Goal: Check status: Check status

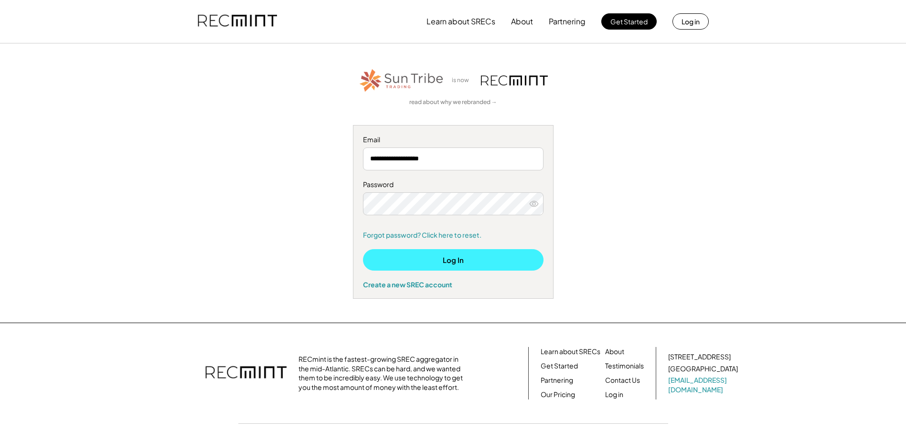
click at [451, 259] on button "Log In" at bounding box center [453, 259] width 181 height 21
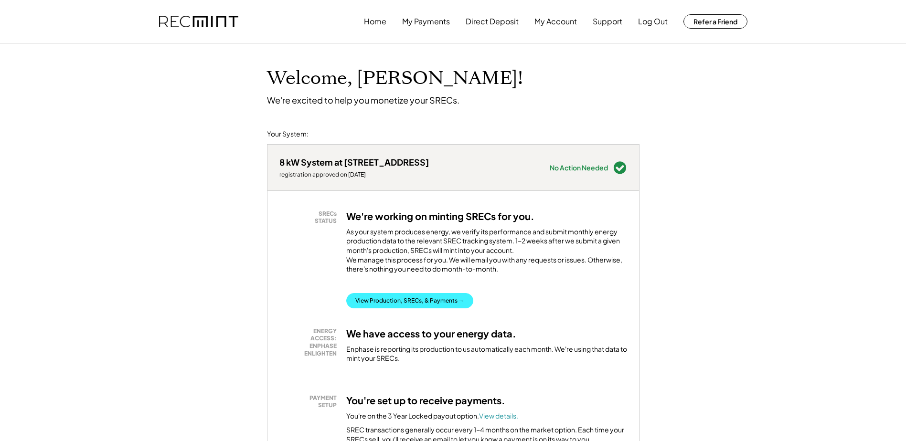
click at [411, 308] on button "View Production, SRECs, & Payments →" at bounding box center [409, 300] width 127 height 15
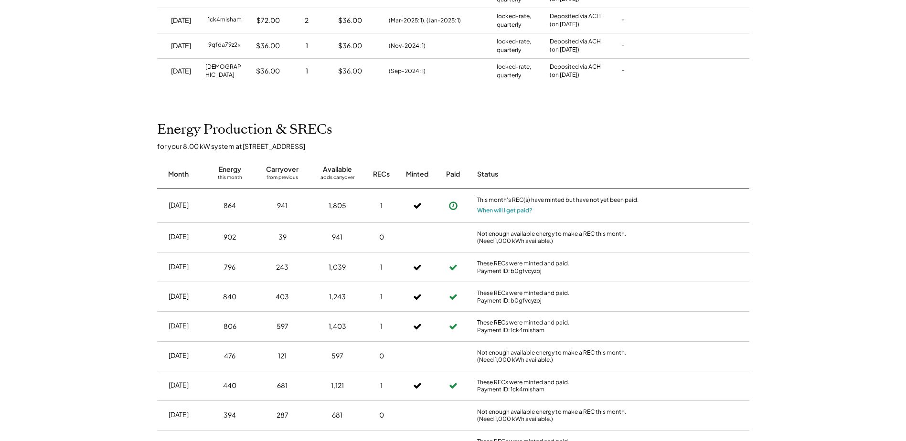
scroll to position [287, 0]
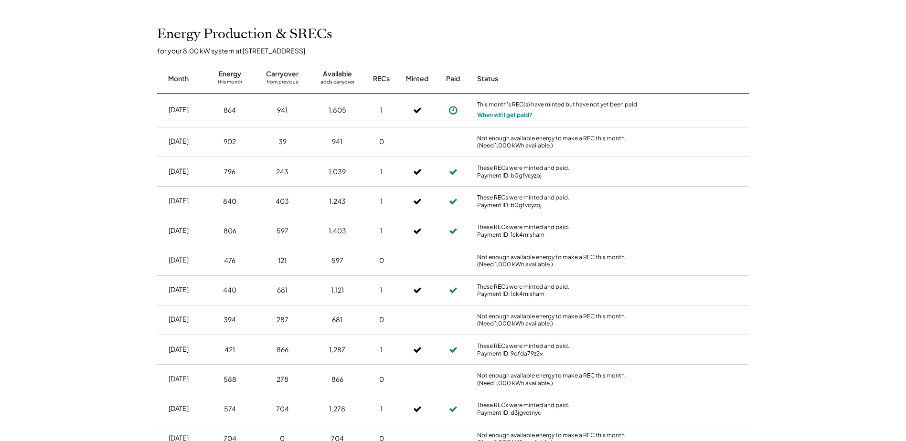
click at [497, 117] on button "When will I get paid?" at bounding box center [504, 115] width 55 height 10
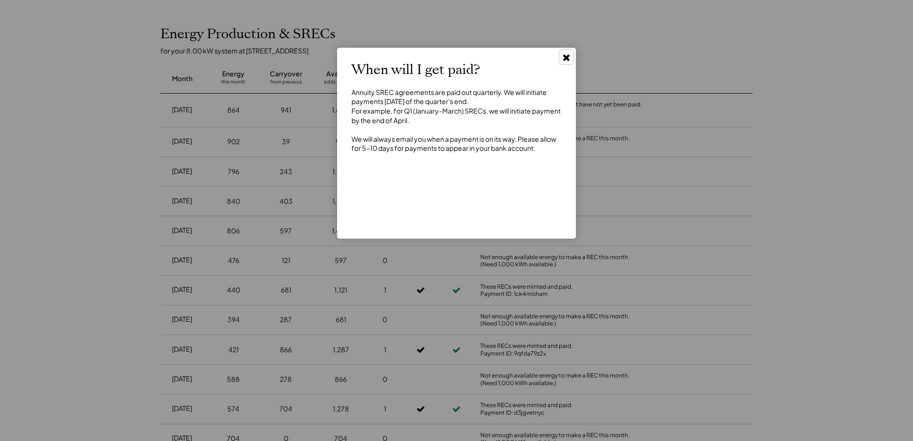
click at [564, 56] on use at bounding box center [566, 57] width 7 height 7
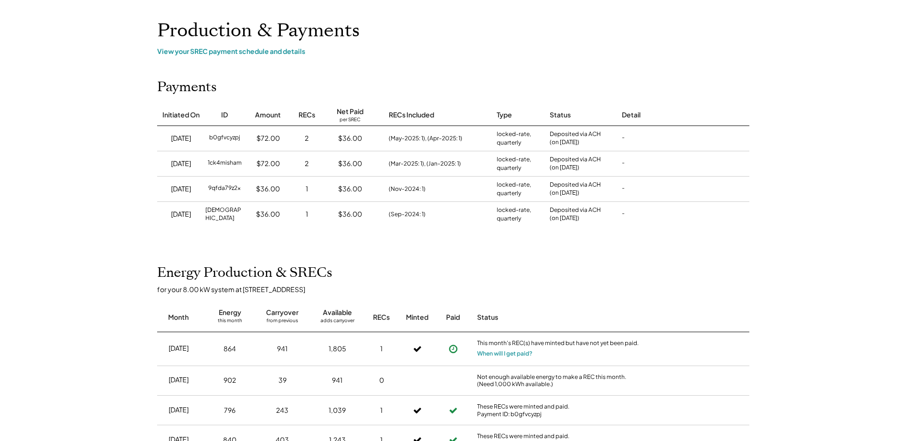
scroll to position [0, 0]
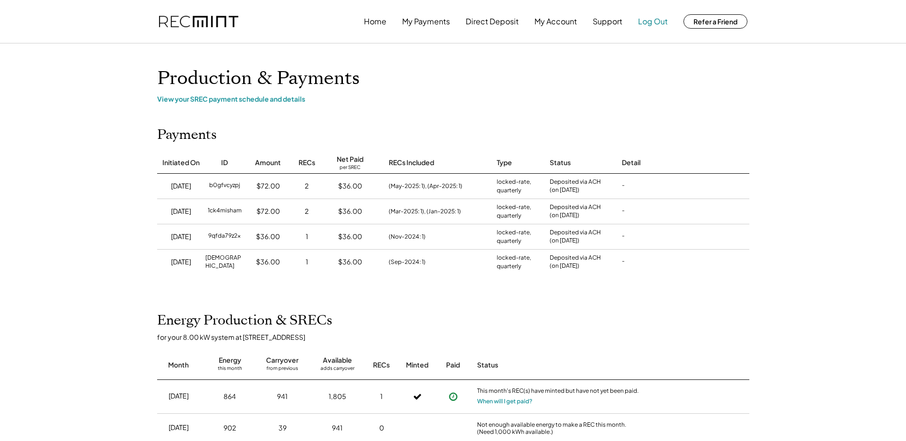
click at [653, 20] on button "Log Out" at bounding box center [653, 21] width 30 height 19
